Goal: Find specific page/section: Find specific page/section

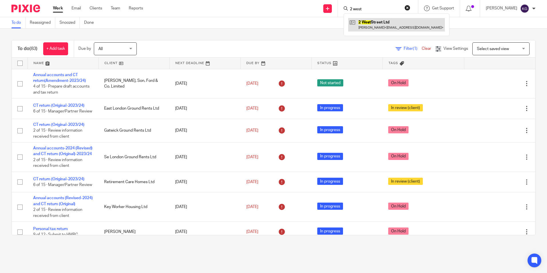
type input "2 west"
click at [377, 19] on link at bounding box center [396, 24] width 97 height 13
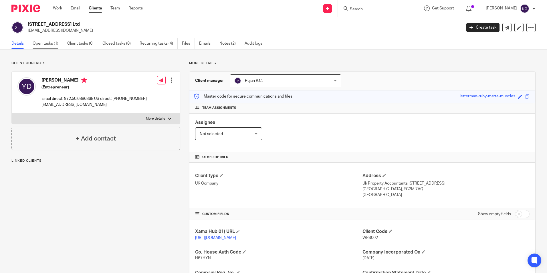
click at [45, 43] on link "Open tasks (1)" at bounding box center [48, 43] width 30 height 11
